Goal: Transaction & Acquisition: Obtain resource

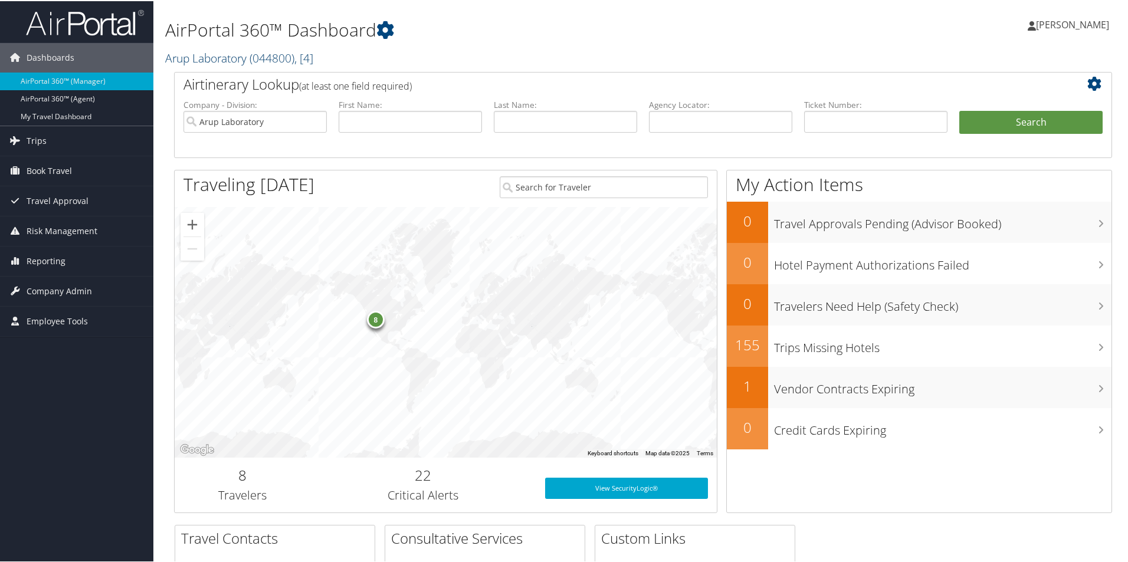
click at [281, 55] on span "( 044800 )" at bounding box center [272, 57] width 45 height 16
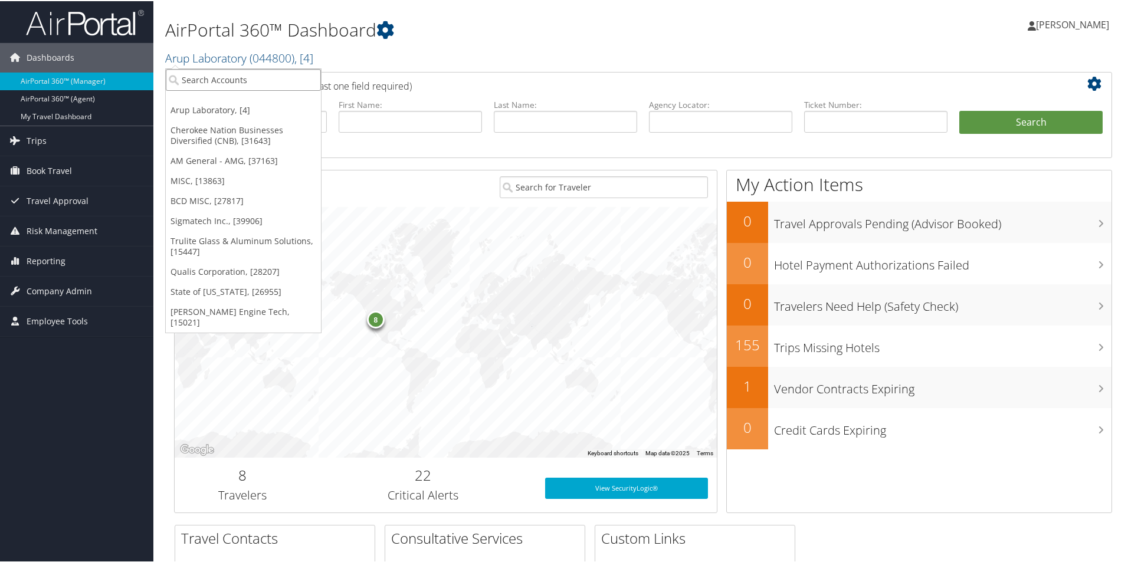
click at [251, 79] on input "search" at bounding box center [243, 79] width 155 height 22
type input "venture glob"
click at [203, 111] on div "Account" at bounding box center [261, 111] width 204 height 11
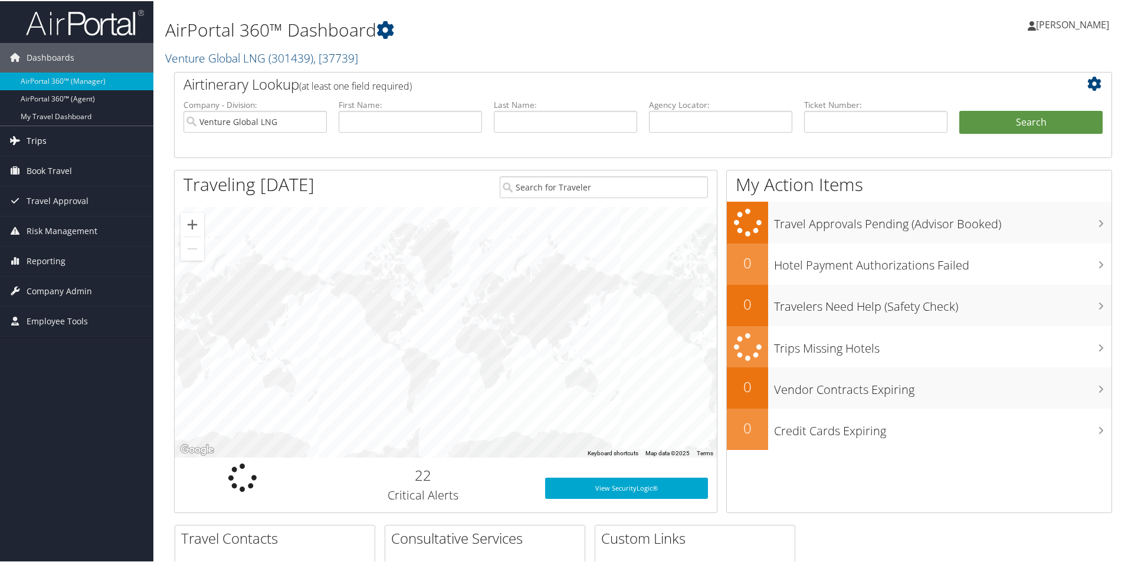
click at [40, 136] on span "Trips" at bounding box center [37, 139] width 20 height 29
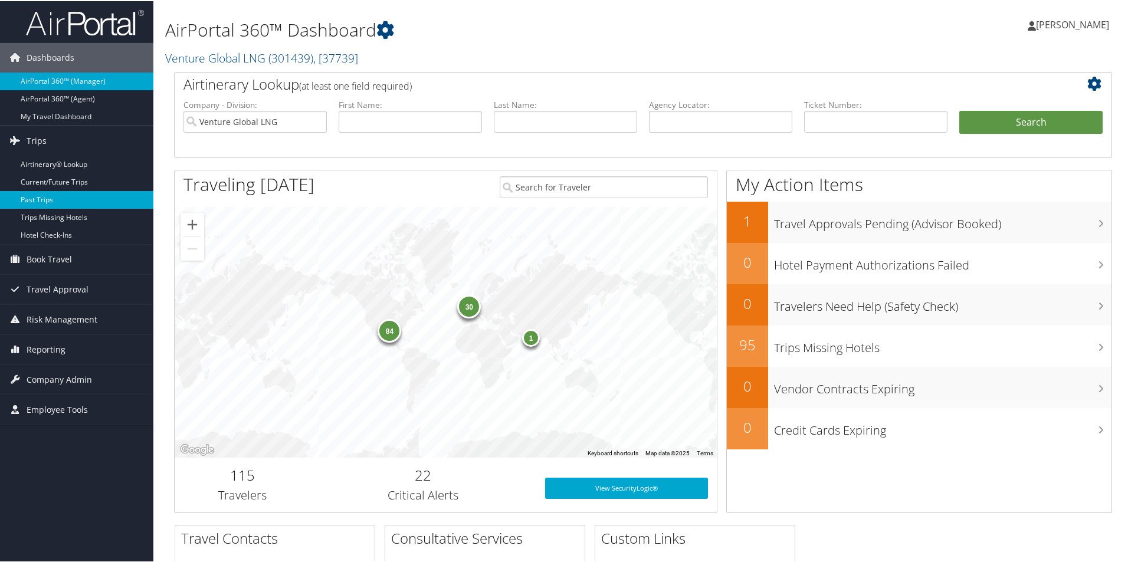
click at [50, 197] on link "Past Trips" at bounding box center [76, 199] width 153 height 18
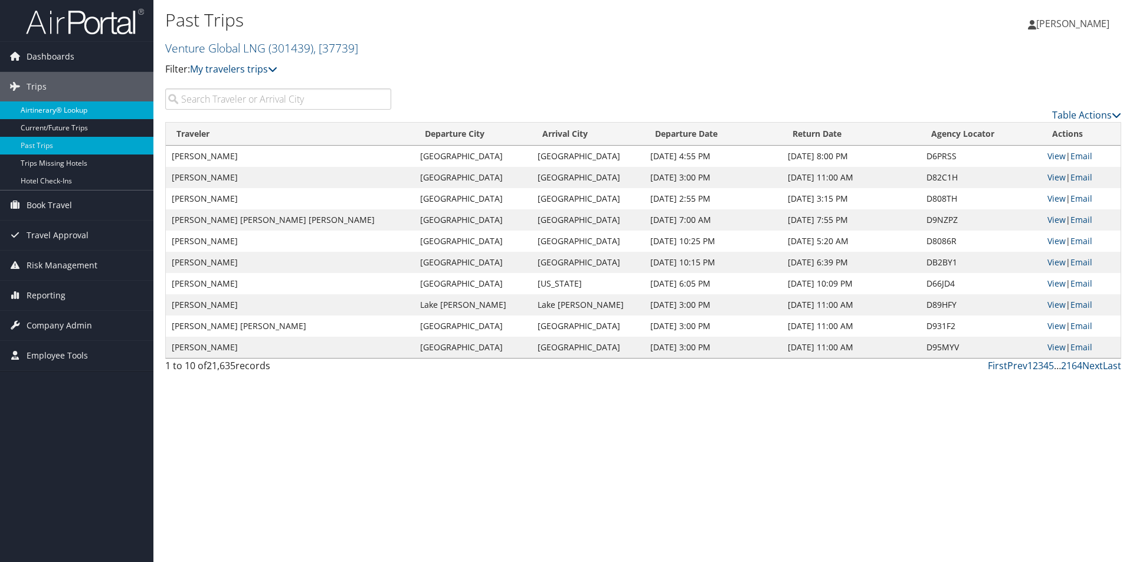
click at [55, 106] on link "Airtinerary® Lookup" at bounding box center [76, 110] width 153 height 18
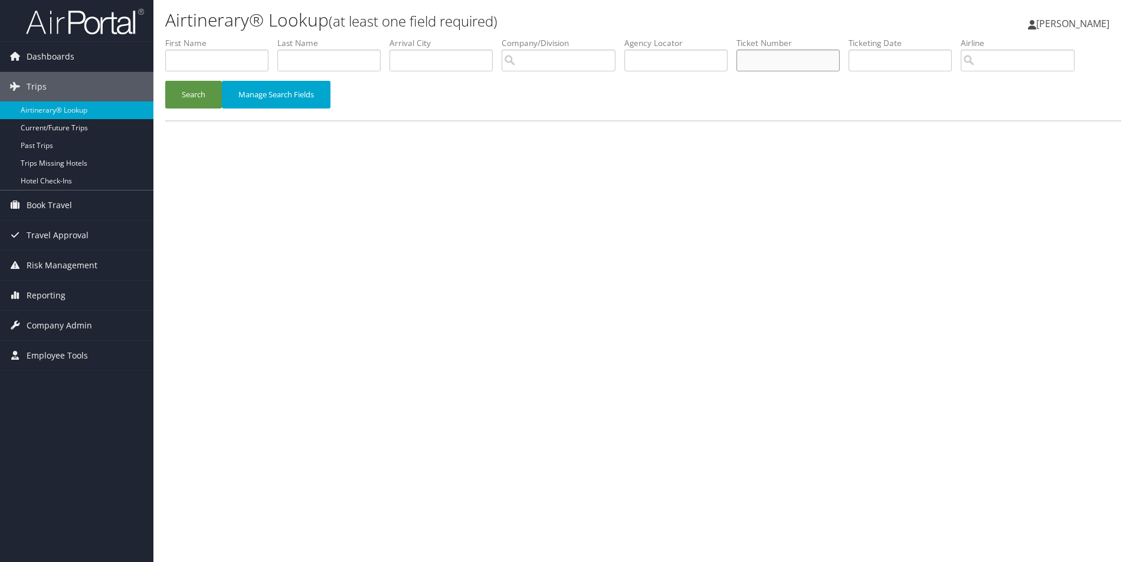
click at [765, 65] on input "text" at bounding box center [787, 61] width 103 height 22
type input "0162324969256"
click at [197, 91] on button "Search" at bounding box center [193, 95] width 57 height 28
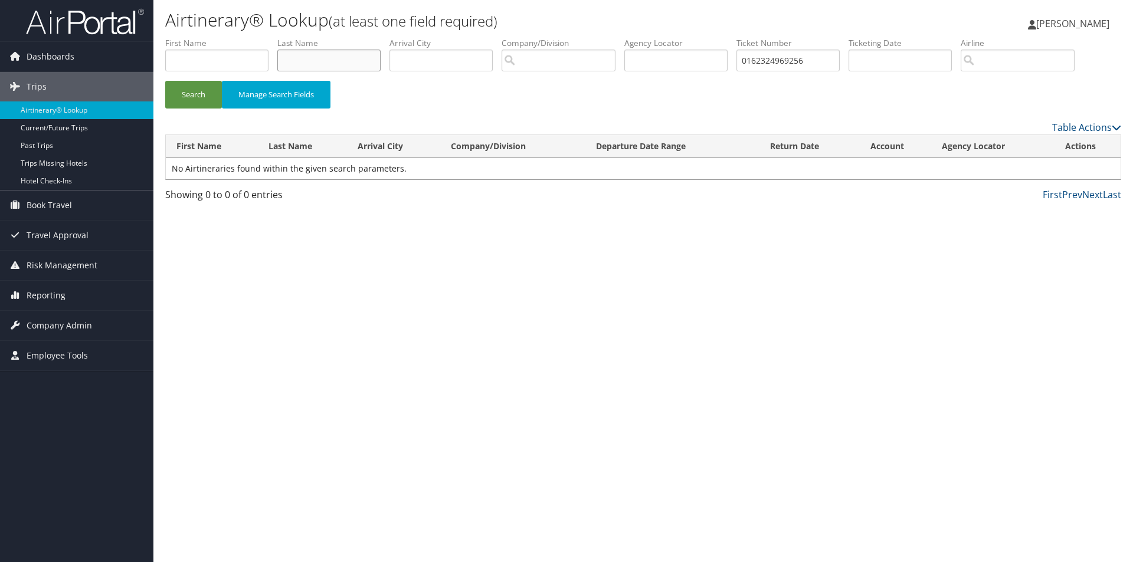
click at [295, 60] on input "text" at bounding box center [328, 61] width 103 height 22
type input "hood"
click at [188, 90] on button "Search" at bounding box center [193, 95] width 57 height 28
click at [46, 143] on link "Past Trips" at bounding box center [76, 146] width 153 height 18
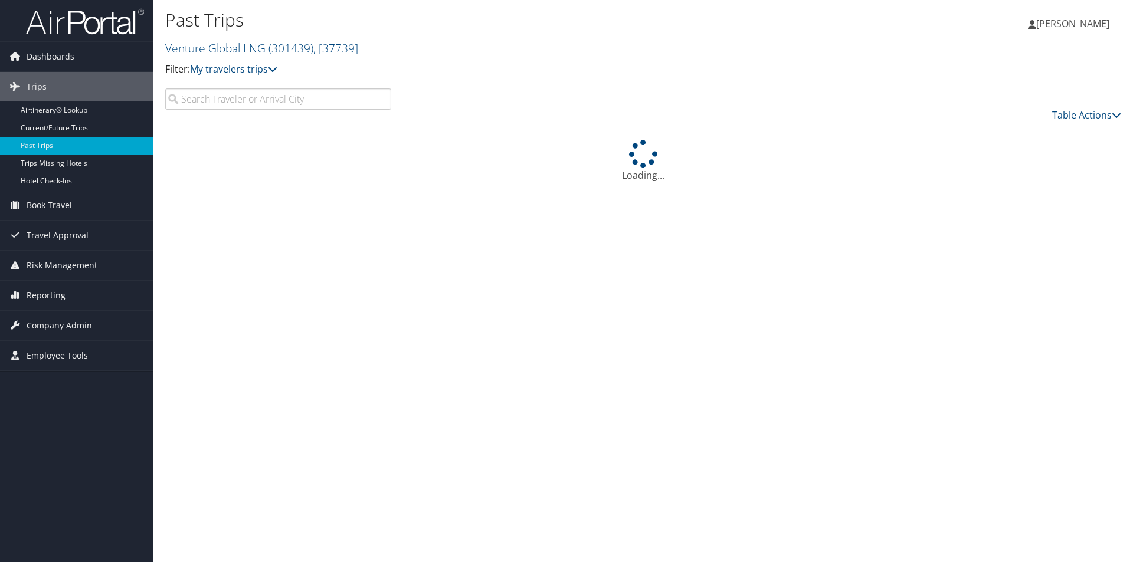
click at [235, 99] on input "search" at bounding box center [278, 98] width 226 height 21
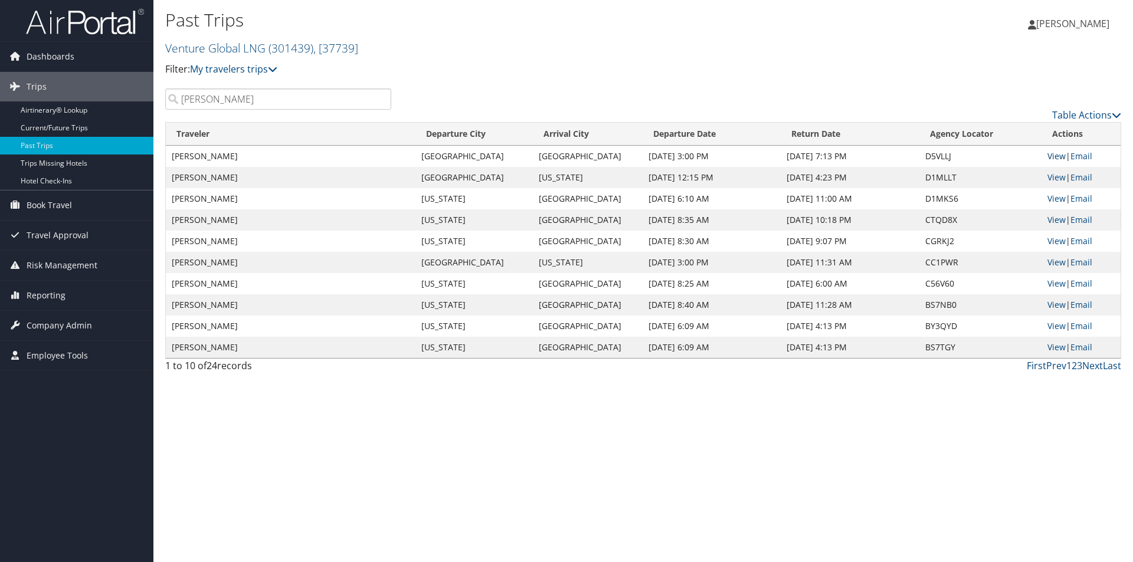
type input "[PERSON_NAME]"
click at [1054, 156] on link "View" at bounding box center [1056, 155] width 18 height 11
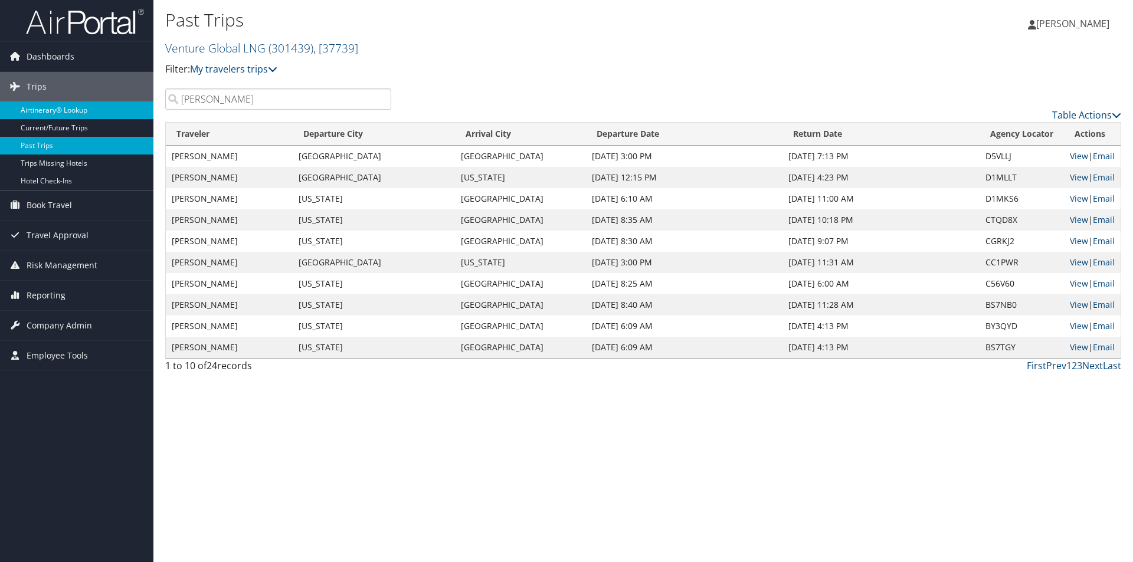
click at [58, 109] on link "Airtinerary® Lookup" at bounding box center [76, 110] width 153 height 18
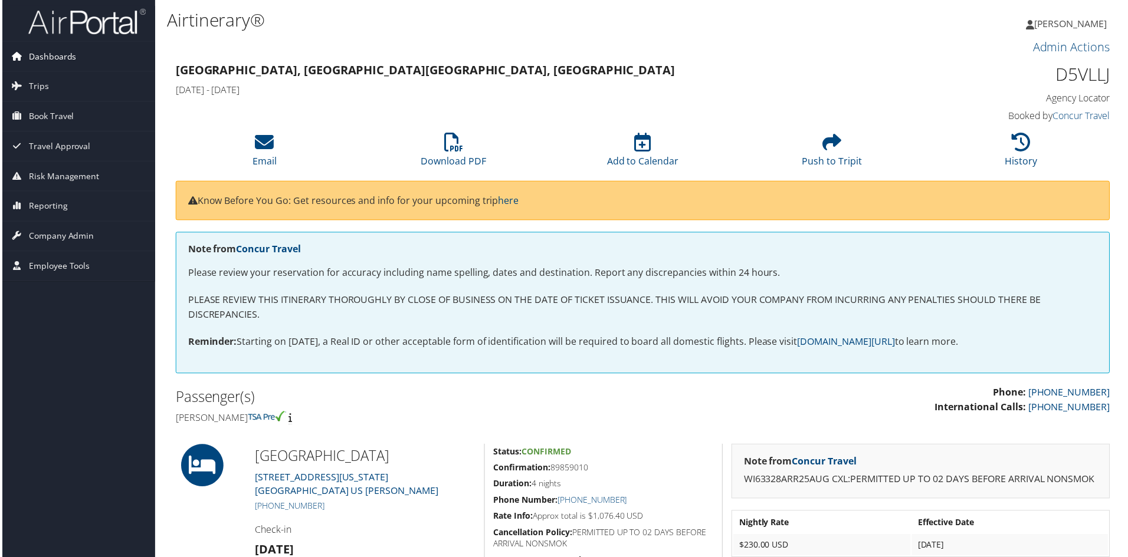
click at [64, 55] on span "Dashboards" at bounding box center [51, 56] width 48 height 29
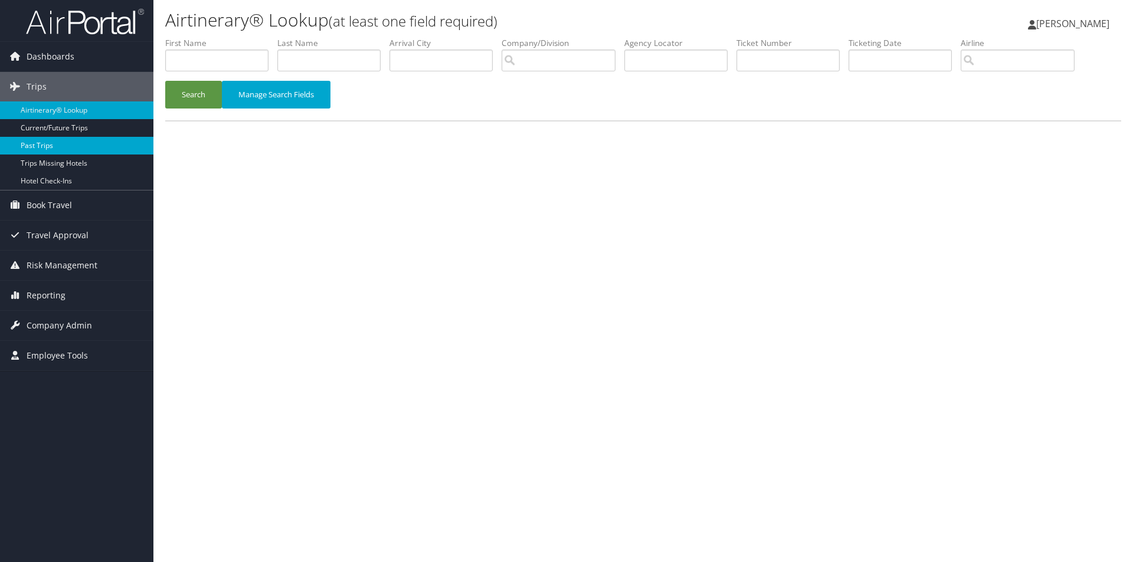
click at [44, 146] on link "Past Trips" at bounding box center [76, 146] width 153 height 18
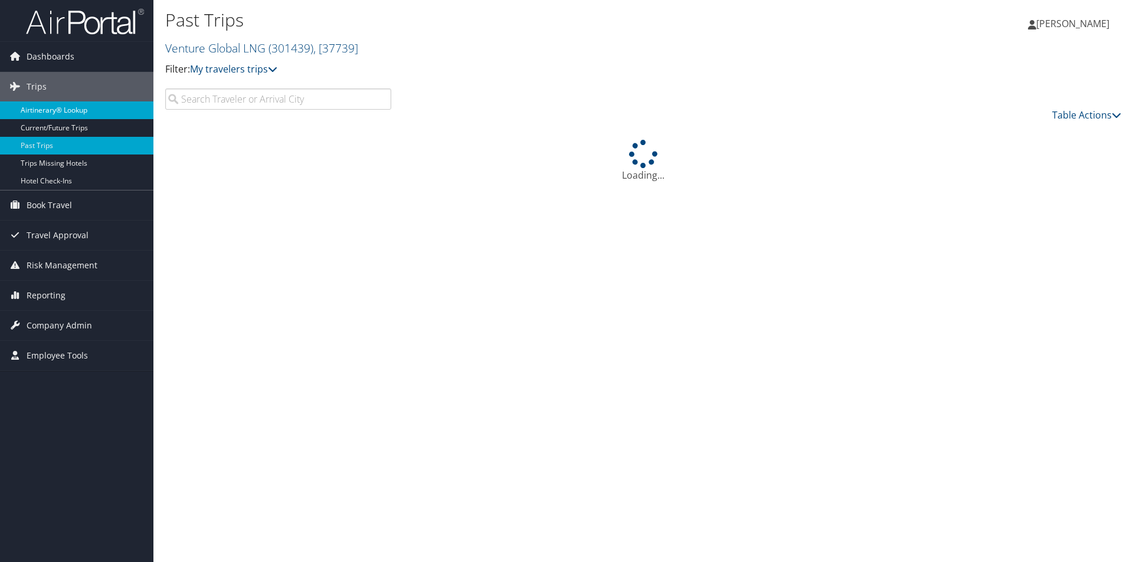
click at [67, 109] on link "Airtinerary® Lookup" at bounding box center [76, 110] width 153 height 18
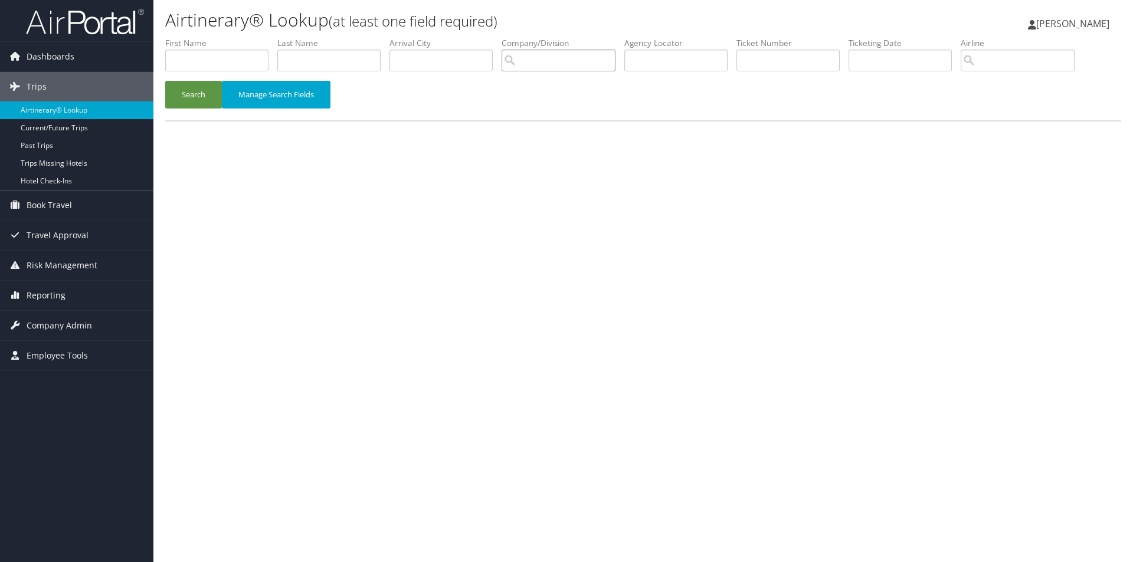
click at [534, 60] on input "search" at bounding box center [558, 61] width 114 height 22
click at [542, 88] on div "Venture Global LNG (301439)" at bounding box center [583, 83] width 148 height 12
type input "Venture Global LNG"
click at [224, 65] on input "text" at bounding box center [216, 61] width 103 height 22
type input "marc"
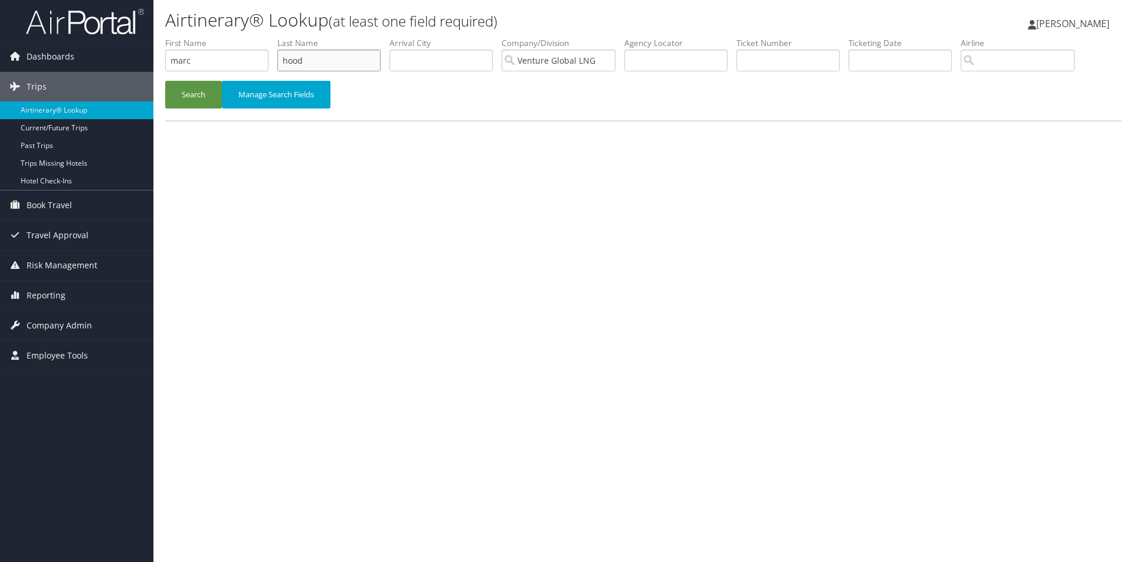
type input "hood"
type input "0167310067658"
click at [182, 93] on button "Search" at bounding box center [193, 95] width 57 height 28
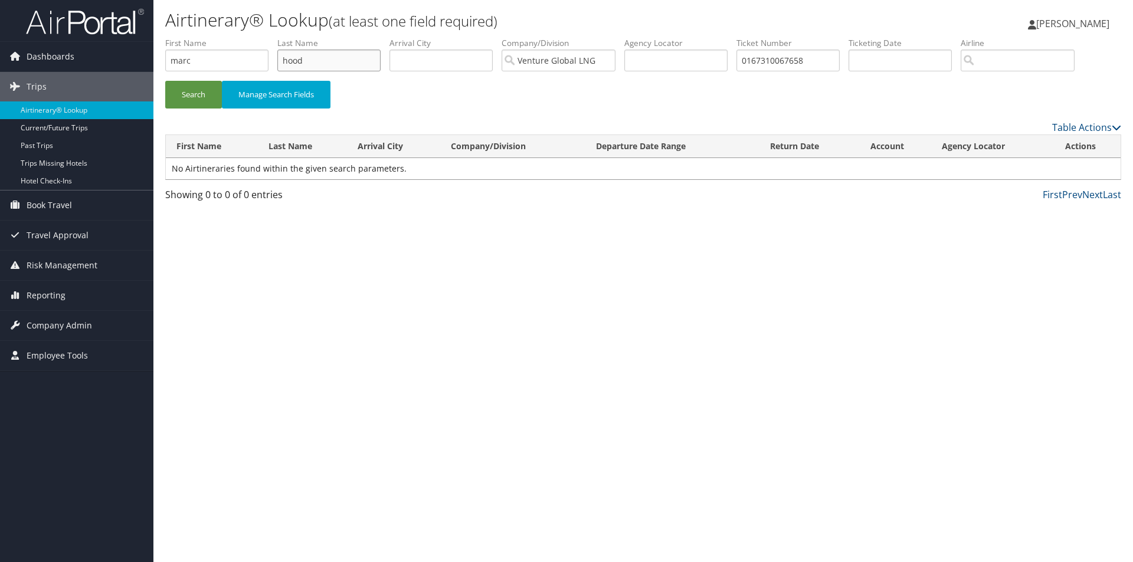
drag, startPoint x: 303, startPoint y: 56, endPoint x: 260, endPoint y: 61, distance: 43.4
click at [260, 37] on ul "First Name marc Last Name hood Departure City Arrival City Company/Division Ven…" at bounding box center [643, 37] width 956 height 0
drag, startPoint x: 208, startPoint y: 64, endPoint x: 115, endPoint y: 63, distance: 92.6
click at [115, 63] on div "Dashboards AirPortal 360™ (Manager) AirPortal 360™ (Agent) My Travel Dashboard …" at bounding box center [566, 281] width 1133 height 562
click at [194, 93] on button "Search" at bounding box center [193, 95] width 57 height 28
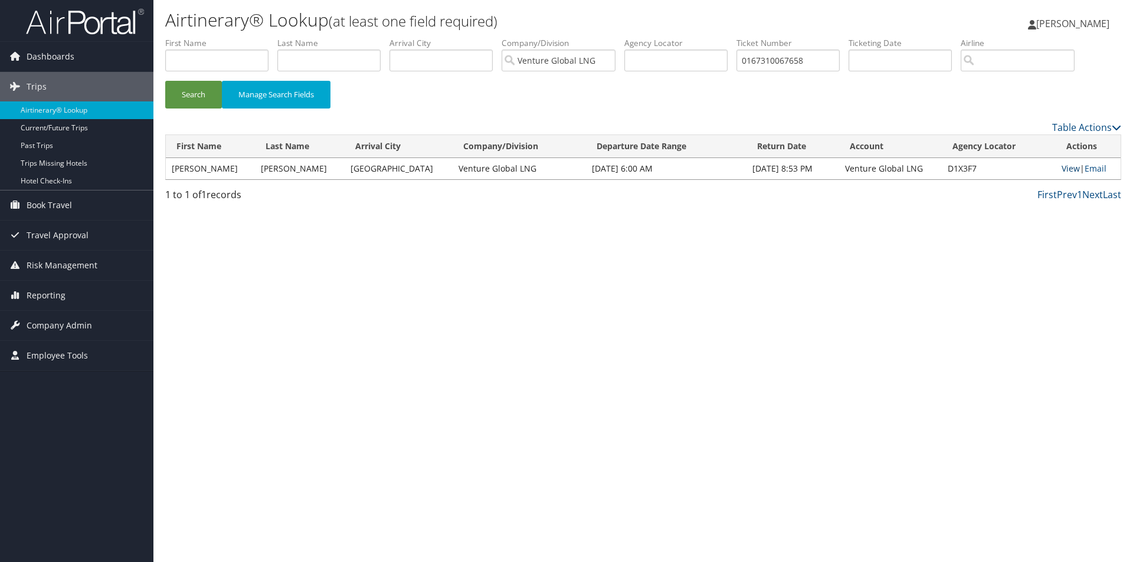
click at [1067, 167] on link "View" at bounding box center [1070, 168] width 18 height 11
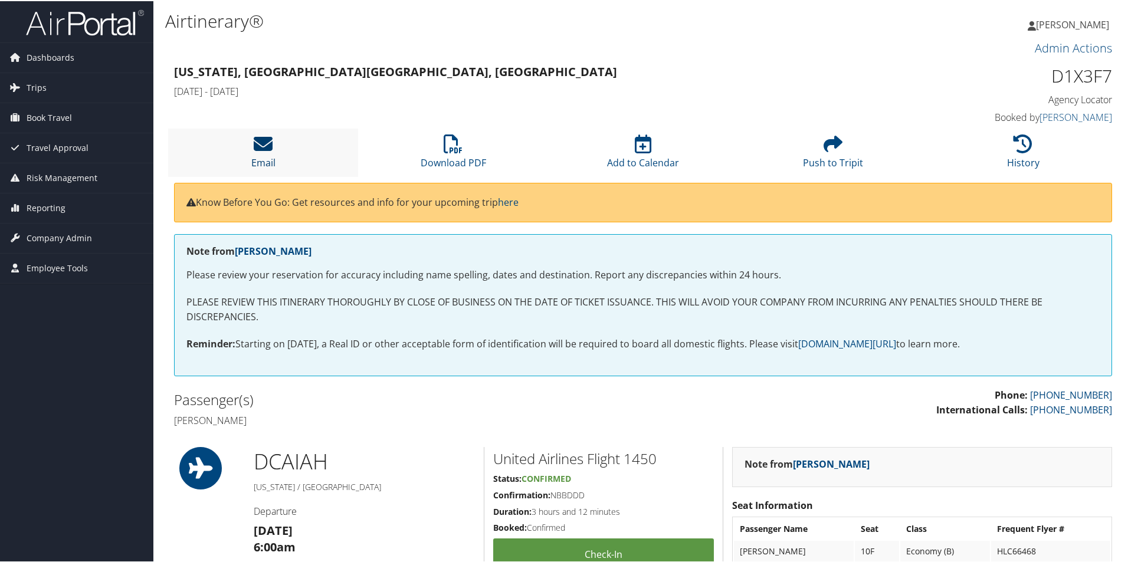
click at [267, 139] on icon at bounding box center [263, 142] width 19 height 19
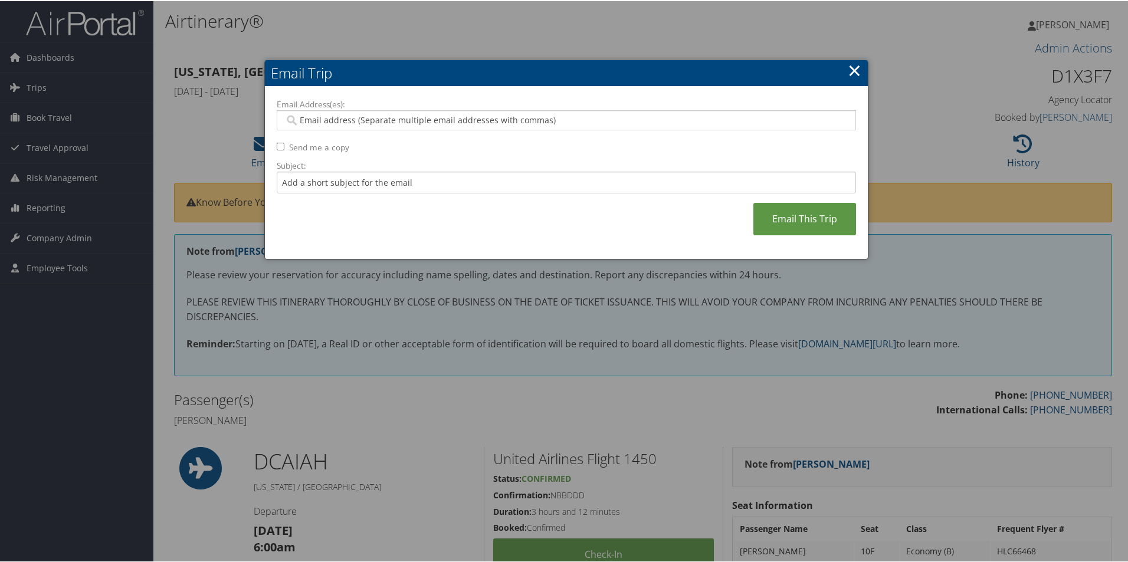
click at [332, 119] on input "Email Address(es):" at bounding box center [565, 119] width 563 height 12
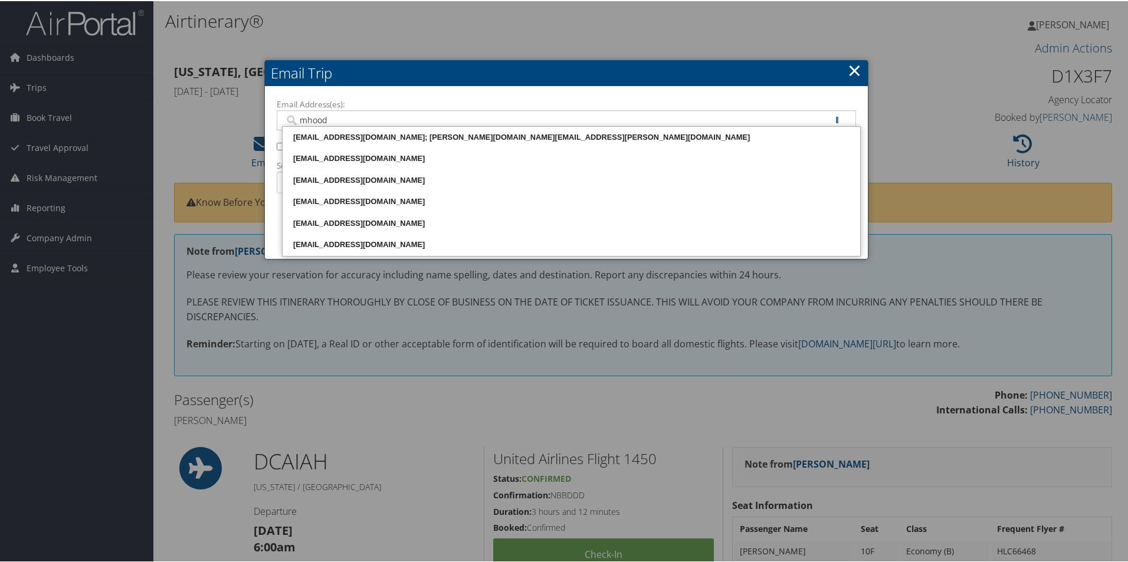
type input "mhood"
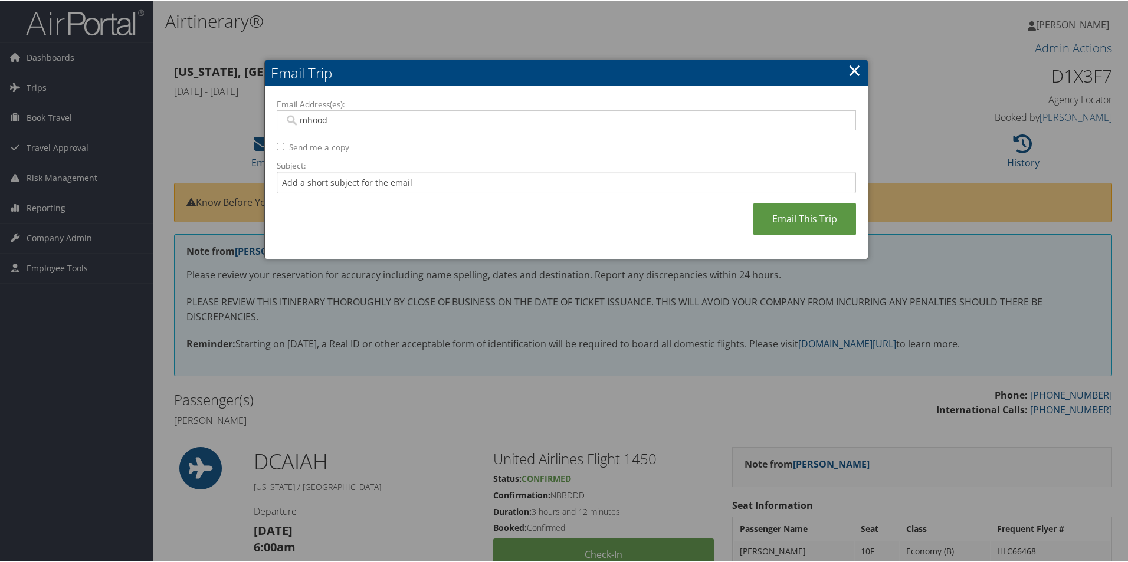
drag, startPoint x: 857, startPoint y: 69, endPoint x: 850, endPoint y: 91, distance: 22.9
click at [857, 69] on link "×" at bounding box center [855, 69] width 14 height 24
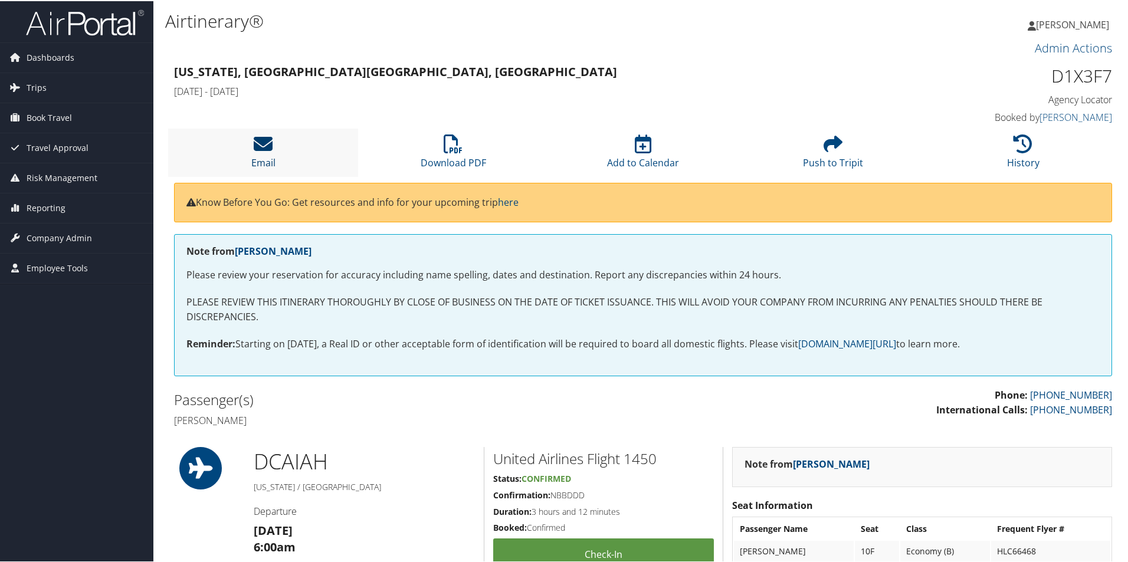
click at [267, 140] on icon at bounding box center [263, 142] width 19 height 19
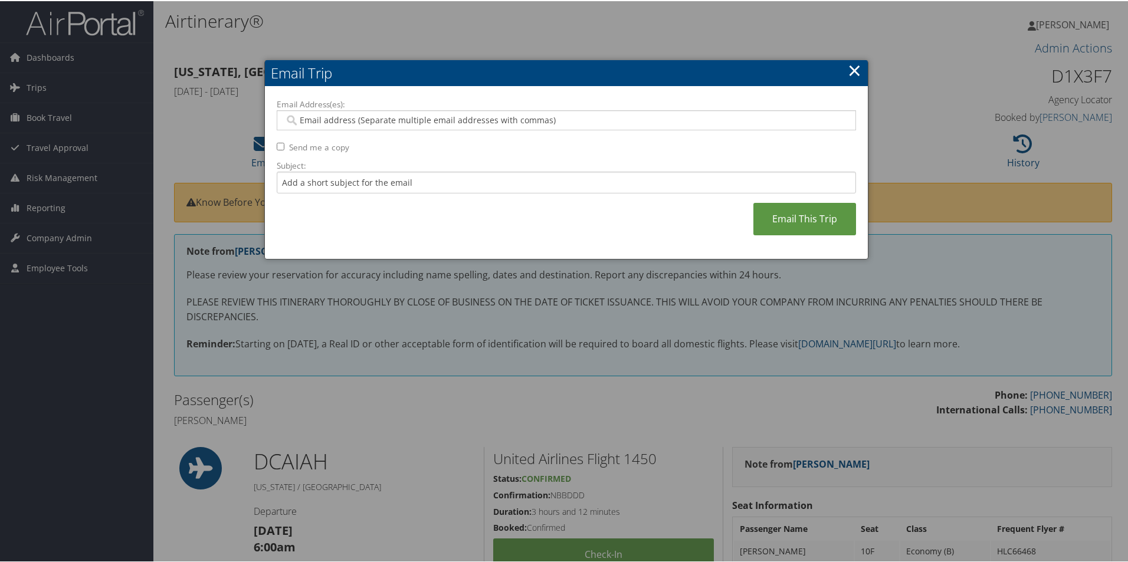
click at [315, 120] on input "Email Address(es):" at bounding box center [565, 119] width 563 height 12
type input "mhood"
click at [342, 121] on input "mhood" at bounding box center [565, 119] width 563 height 12
type input "@[DOMAIN_NAME]"
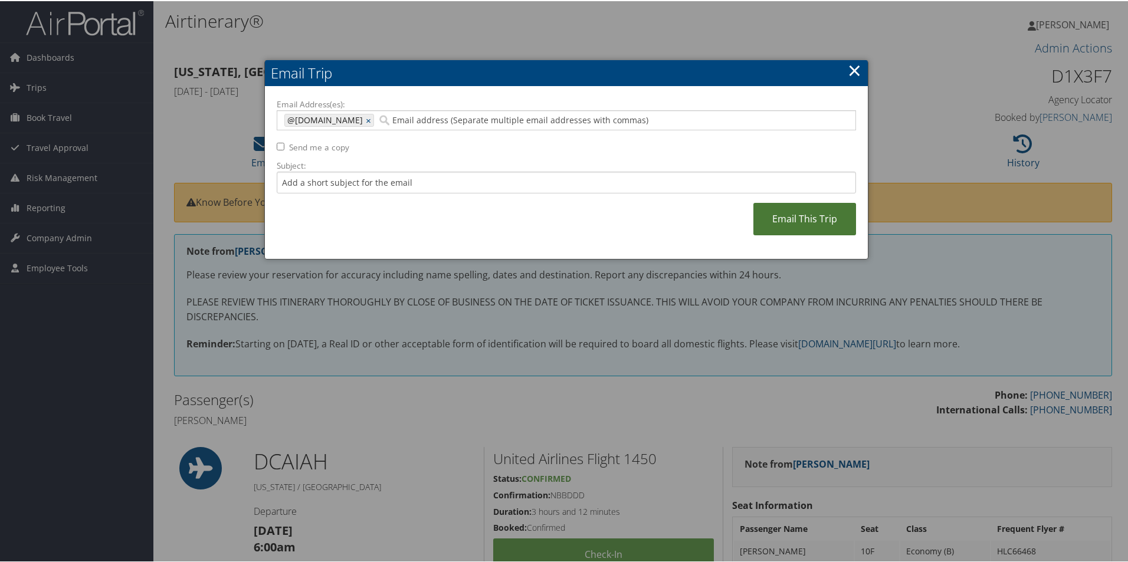
click at [792, 218] on link "Email This Trip" at bounding box center [804, 218] width 103 height 32
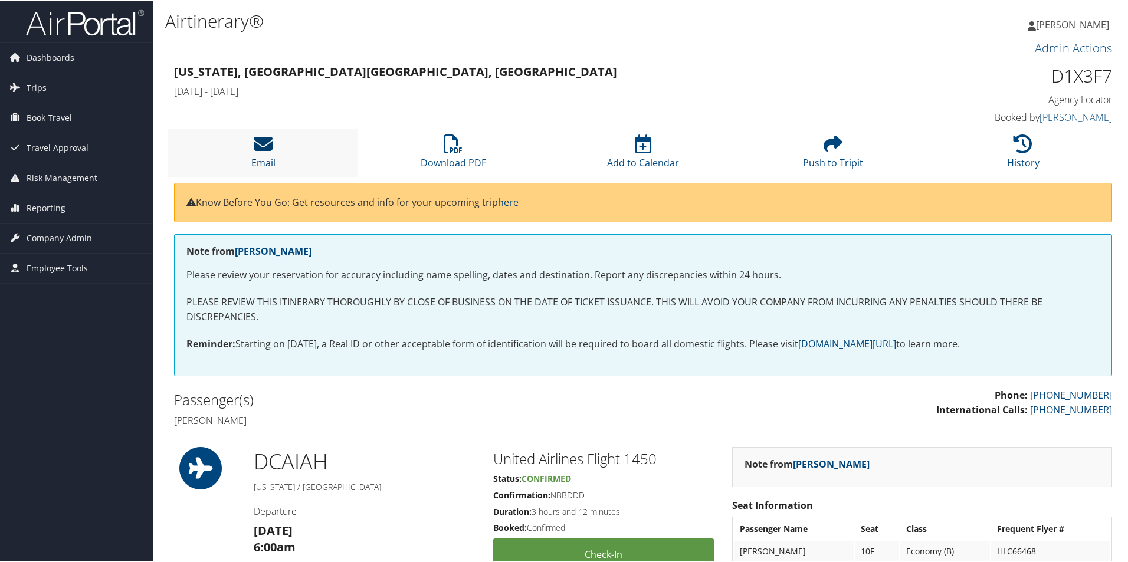
click at [263, 141] on icon at bounding box center [263, 142] width 19 height 19
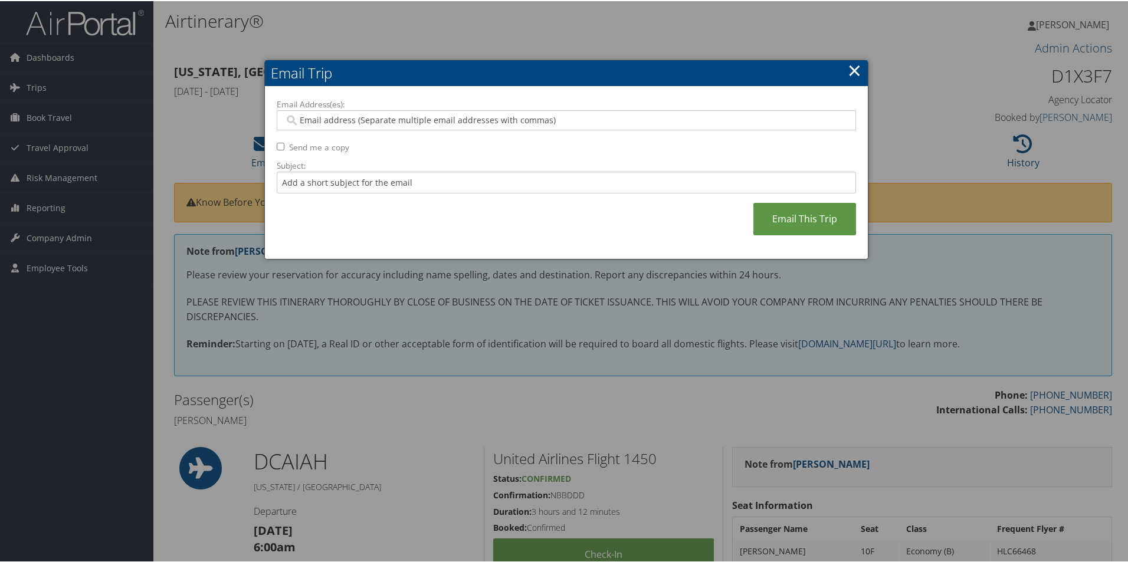
paste input "[EMAIL_ADDRESS][DOMAIN_NAME]"
type input "[EMAIL_ADDRESS][DOMAIN_NAME]"
click at [401, 153] on div "Email Address(es): [EMAIL_ADDRESS][DOMAIN_NAME] [EMAIL_ADDRESS][DOMAIN_NAME] × …" at bounding box center [566, 171] width 579 height 149
click at [274, 142] on div "Email Address(es): [EMAIL_ADDRESS][DOMAIN_NAME] [EMAIL_ADDRESS][DOMAIN_NAME] × …" at bounding box center [566, 172] width 603 height 173
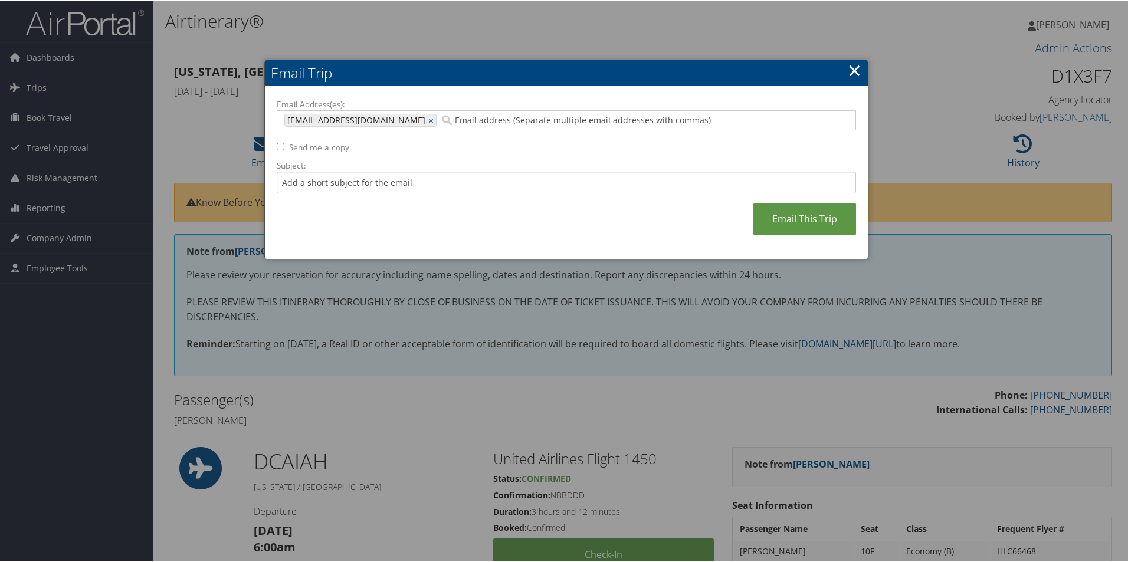
click at [277, 144] on input "Send me a copy" at bounding box center [281, 146] width 8 height 8
checkbox input "true"
click at [808, 214] on link "Email This Trip" at bounding box center [804, 218] width 103 height 32
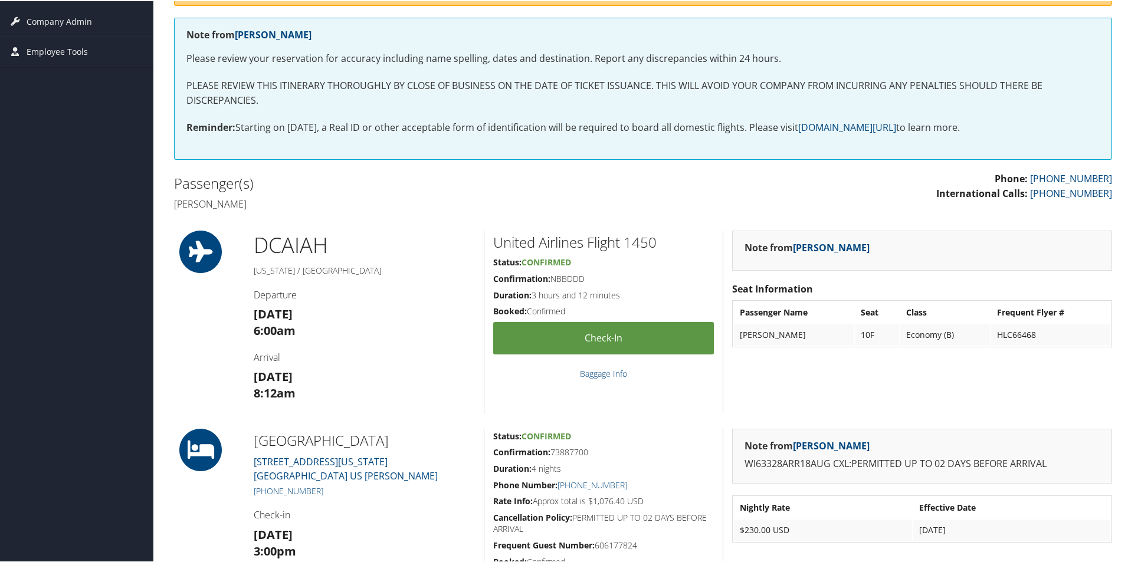
scroll to position [177, 0]
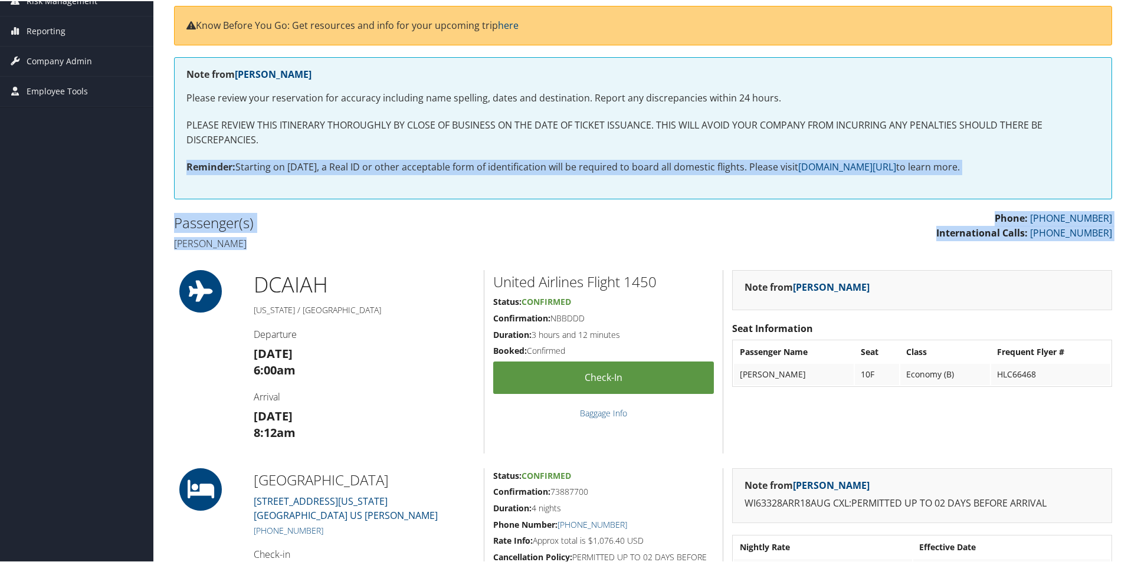
drag, startPoint x: 165, startPoint y: 205, endPoint x: 219, endPoint y: 274, distance: 87.8
click at [327, 207] on div "Note from [PERSON_NAME] Please review your reservation for accuracy including n…" at bounding box center [643, 132] width 956 height 153
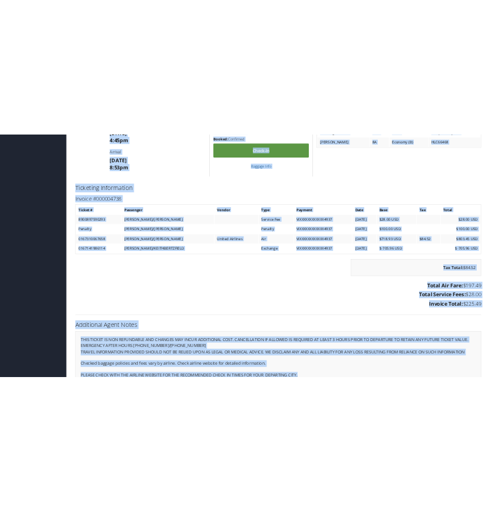
scroll to position [976, 0]
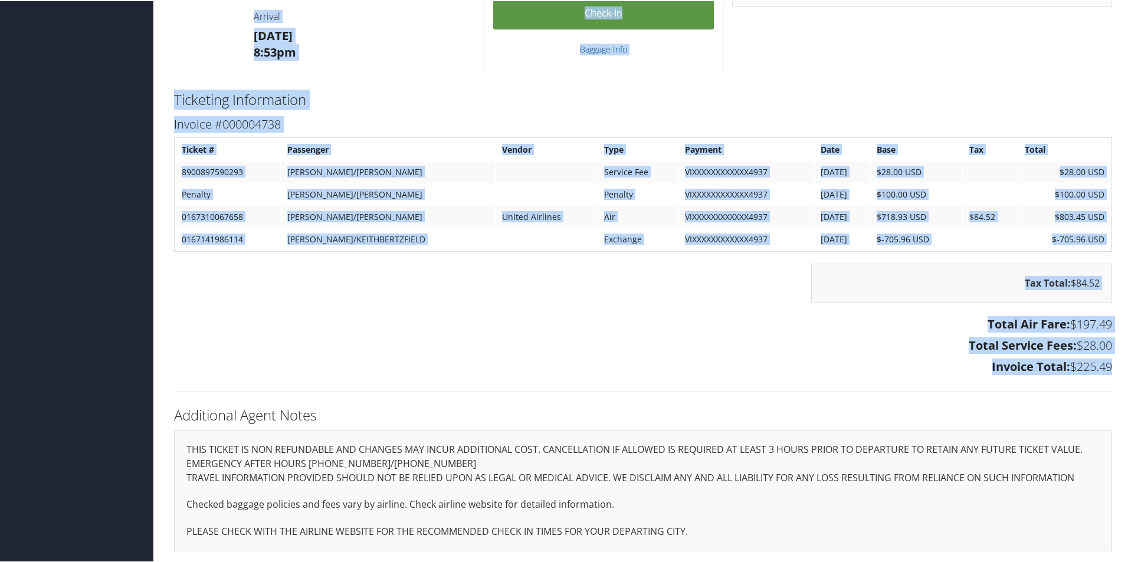
drag, startPoint x: 173, startPoint y: 215, endPoint x: 1080, endPoint y: 396, distance: 924.7
copy div "Passenger(s) [PERSON_NAME] DCA [GEOGRAPHIC_DATA] [US_STATE] / [GEOGRAPHIC_DATA]…"
